Goal: Find specific fact: Find specific fact

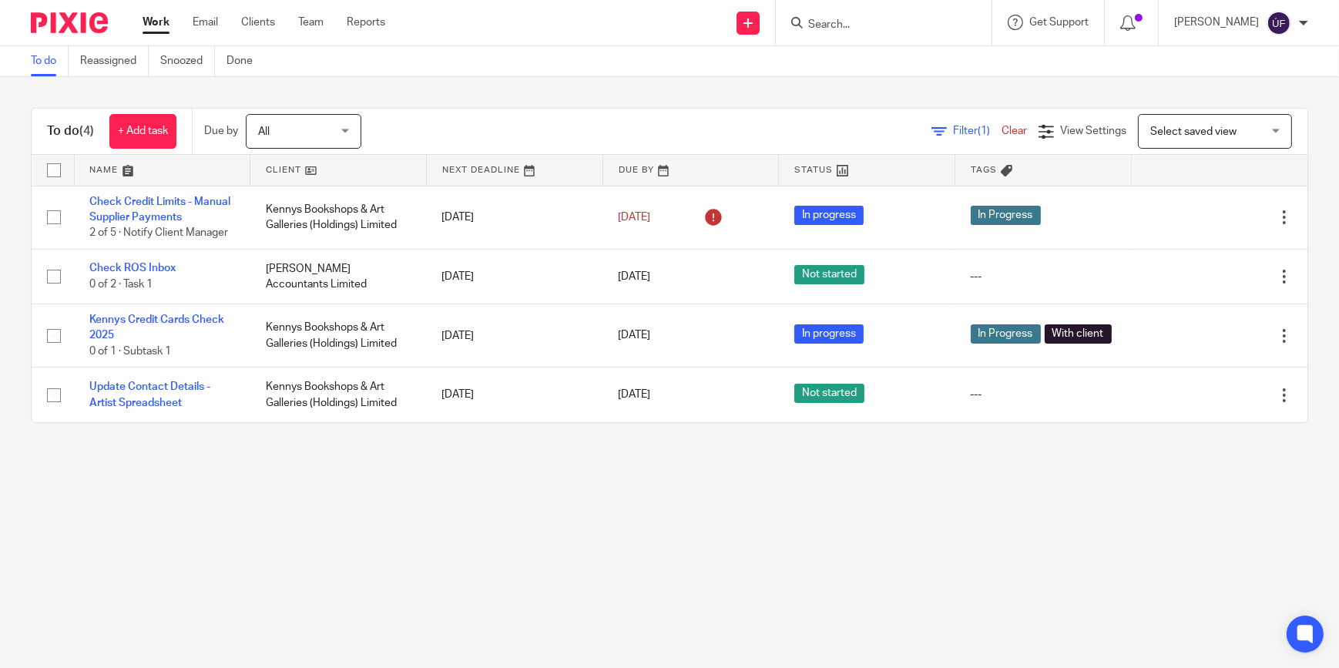
click at [938, 26] on input "Search" at bounding box center [876, 25] width 139 height 14
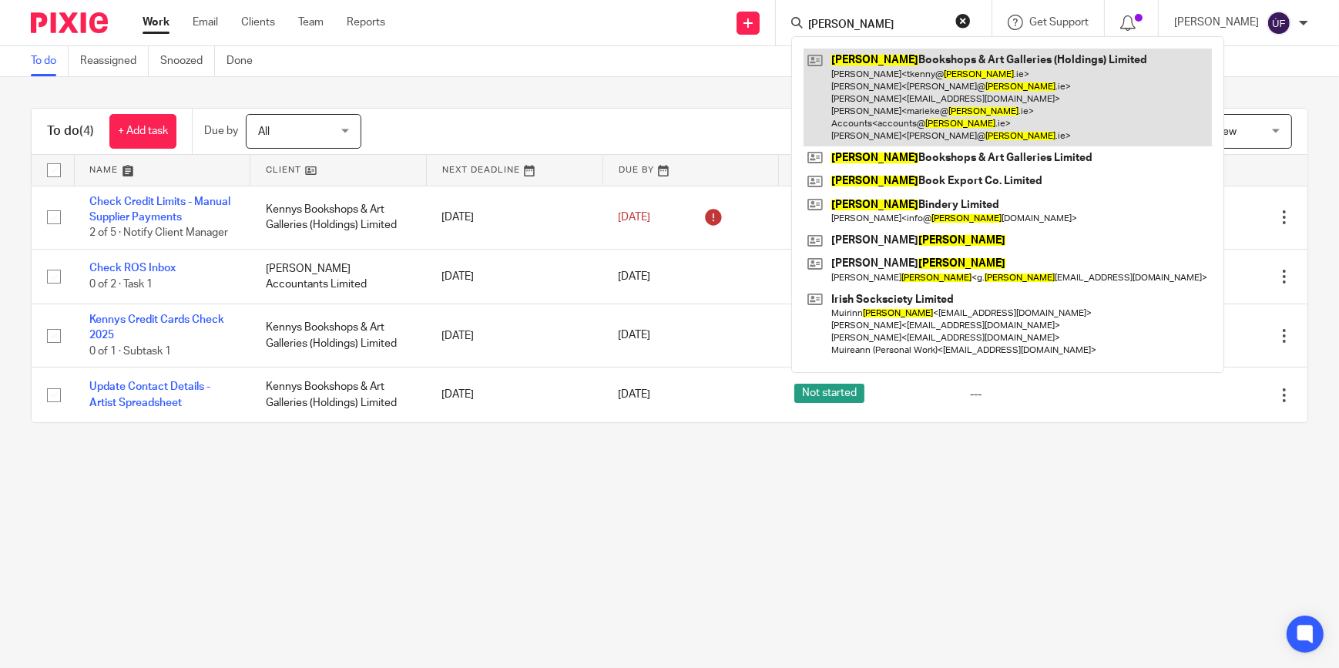
type input "[PERSON_NAME]"
click at [929, 122] on link at bounding box center [1008, 98] width 408 height 98
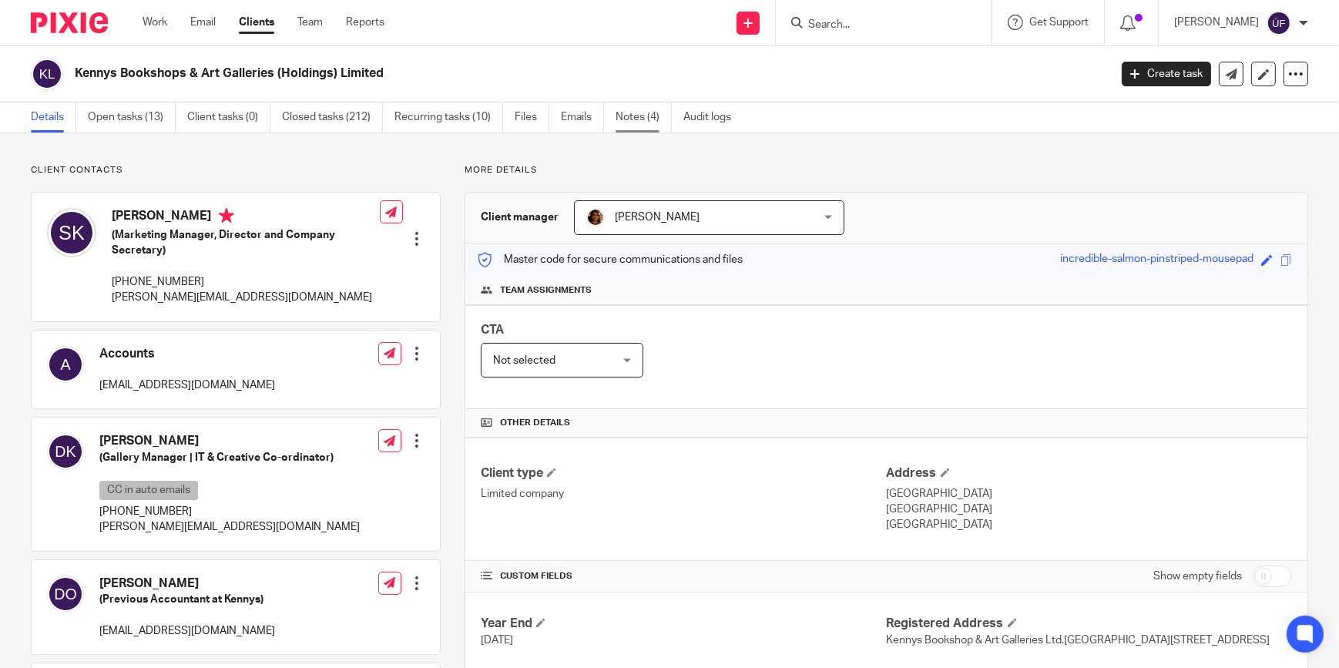
click at [651, 123] on link "Notes (4)" at bounding box center [644, 117] width 56 height 30
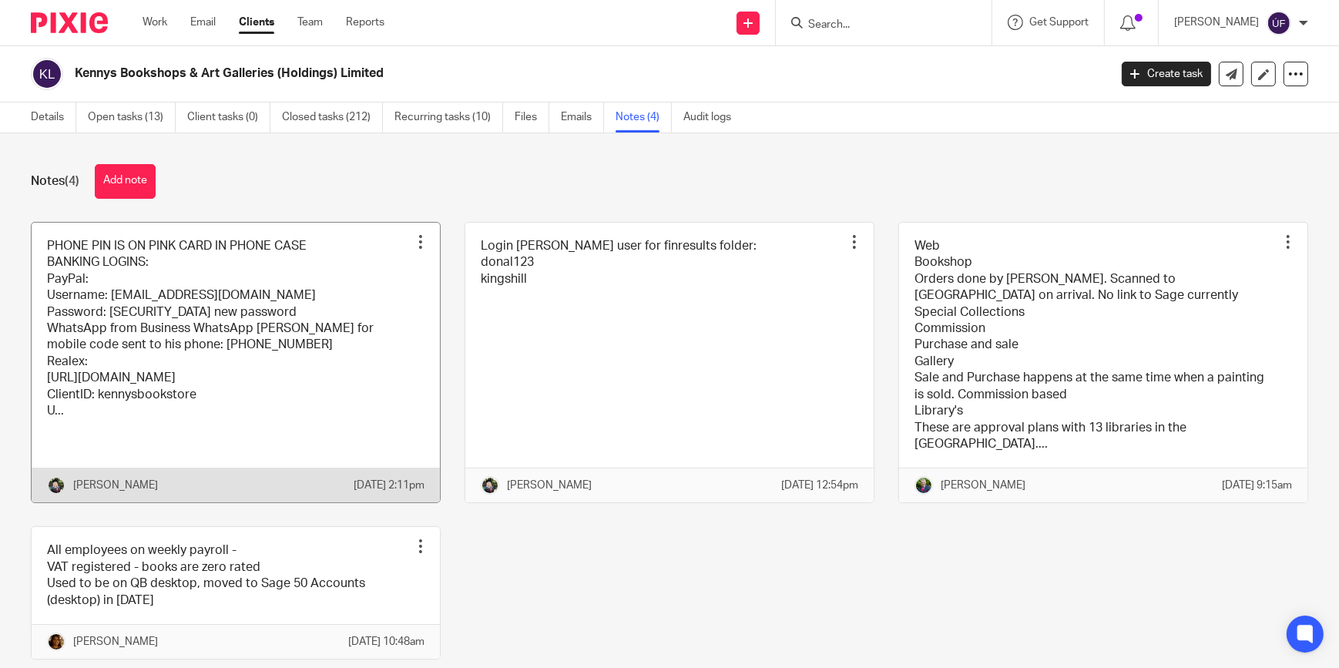
click at [355, 302] on link at bounding box center [236, 363] width 408 height 281
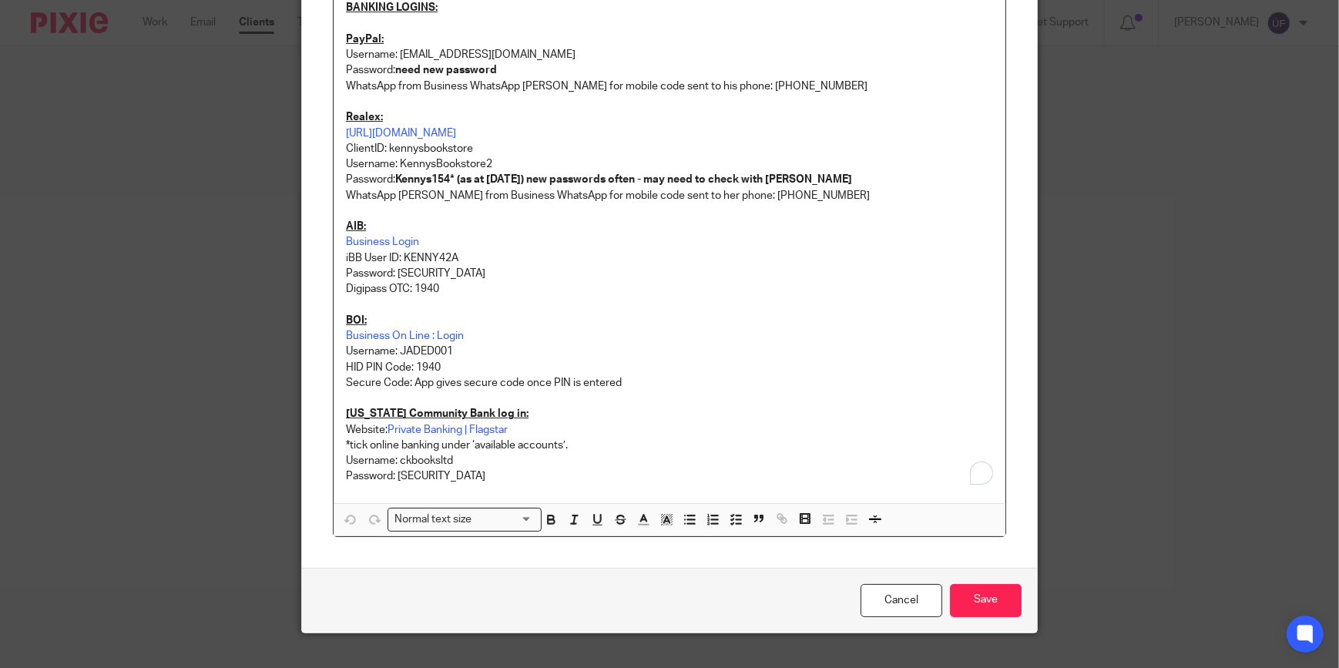
scroll to position [210, 0]
click at [425, 252] on p "iBB User ID: KENNY42A" at bounding box center [669, 257] width 647 height 15
copy p "KENNY42A"
click at [397, 270] on p "Password: Kennys1940" at bounding box center [669, 272] width 647 height 15
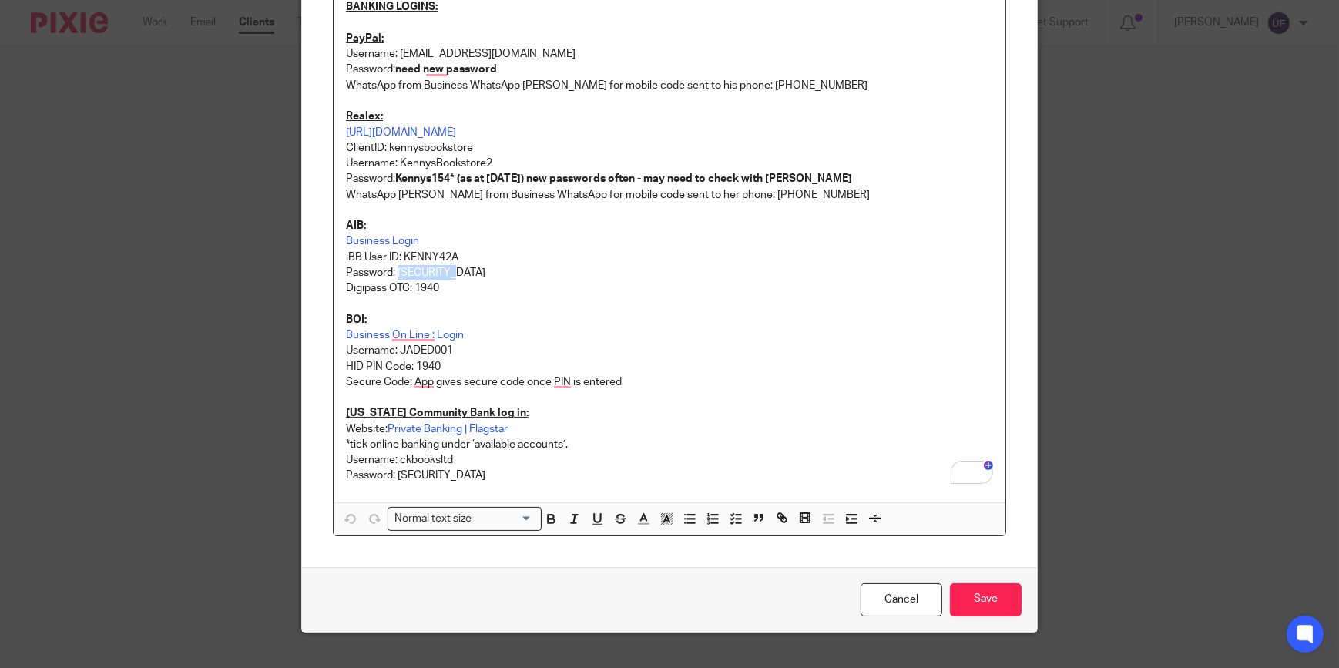
click at [397, 270] on p "Password: Kennys1940" at bounding box center [669, 272] width 647 height 15
copy p "Kennys1940"
click at [796, 334] on p "Business On Line : Login" at bounding box center [669, 335] width 647 height 15
